Goal: Task Accomplishment & Management: Manage account settings

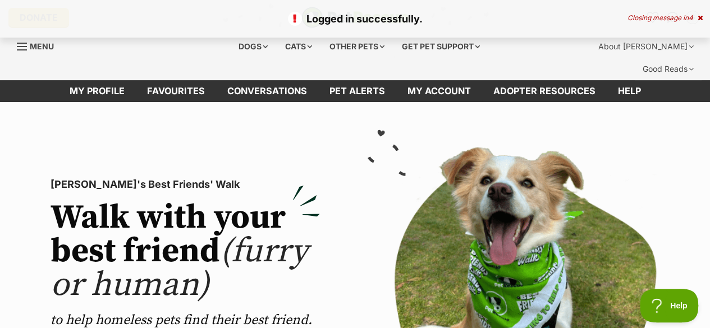
click at [694, 17] on div "Closing message in 4" at bounding box center [664, 18] width 75 height 8
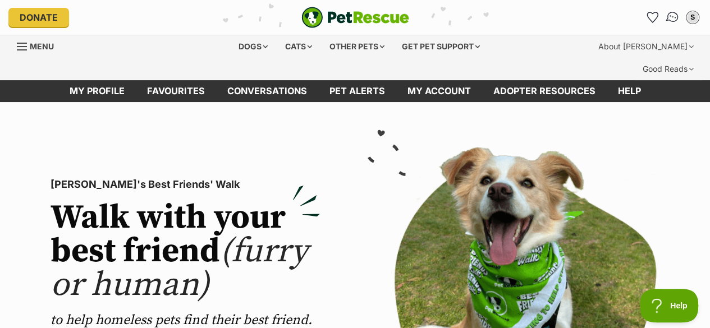
click at [675, 20] on img "Conversations" at bounding box center [672, 17] width 15 height 15
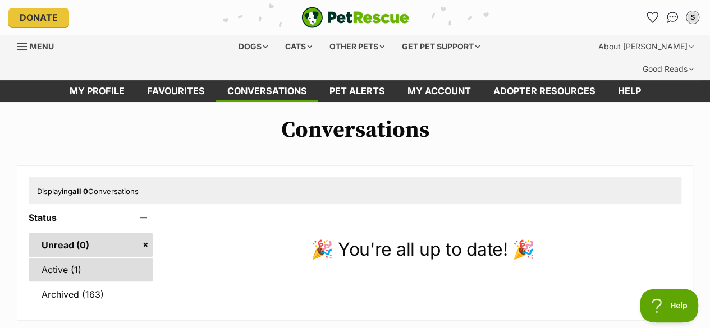
click at [104, 258] on link "Active (1)" at bounding box center [91, 270] width 124 height 24
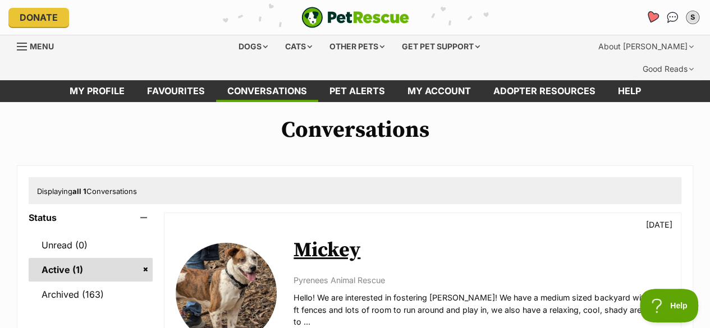
click at [650, 16] on icon "Favourites" at bounding box center [651, 17] width 13 height 13
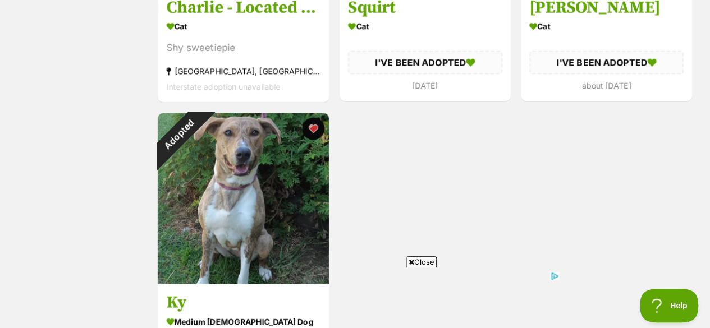
scroll to position [1048, 0]
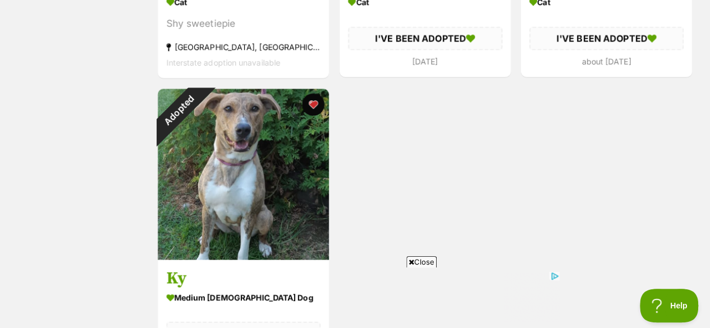
click at [421, 263] on span "Close" at bounding box center [421, 261] width 30 height 11
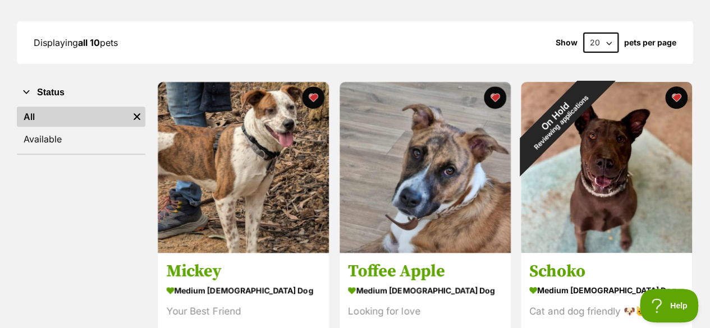
scroll to position [0, 0]
